Goal: Information Seeking & Learning: Learn about a topic

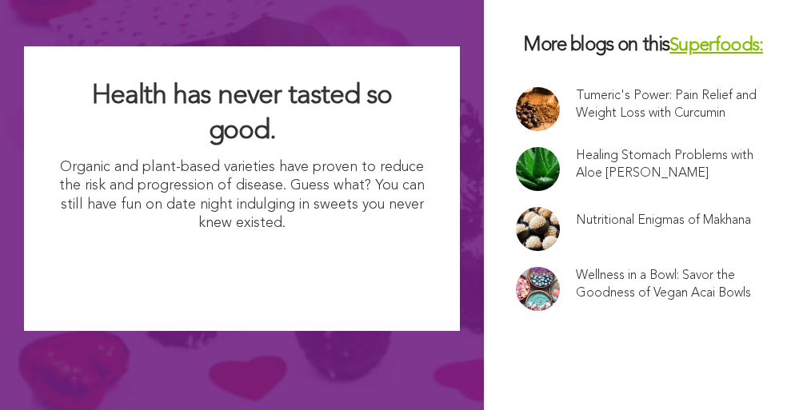
click at [678, 212] on link "Nutritional Enigmas of Makhana" at bounding box center [663, 221] width 175 height 18
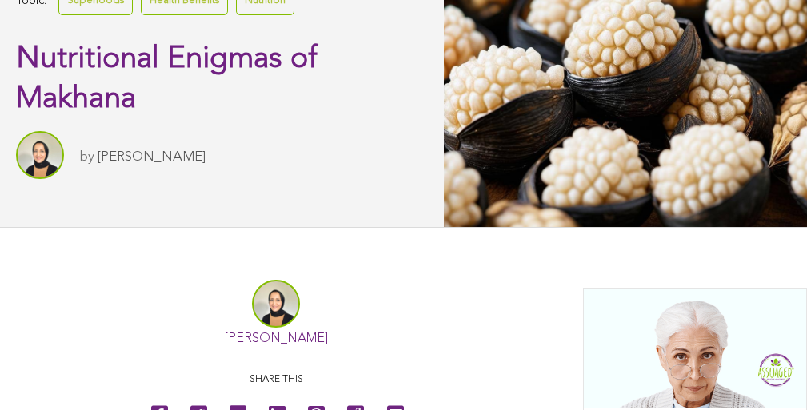
scroll to position [18, 0]
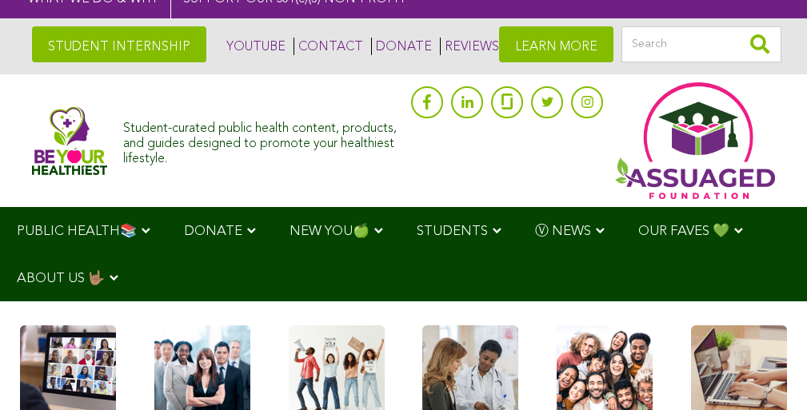
click at [706, 387] on link at bounding box center [739, 384] width 96 height 117
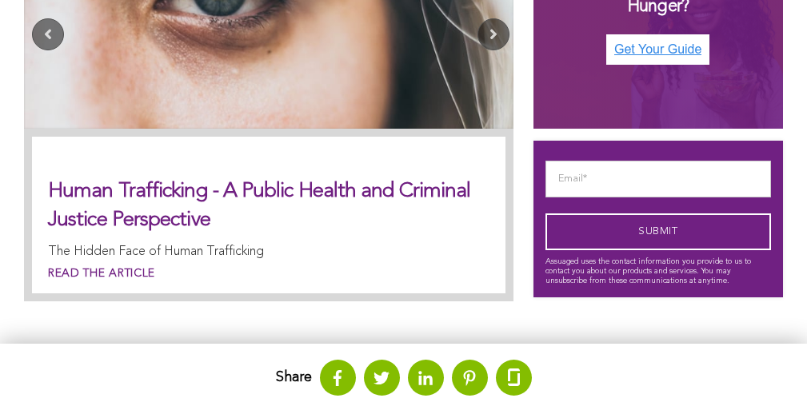
scroll to position [808, 0]
